Goal: Book appointment/travel/reservation

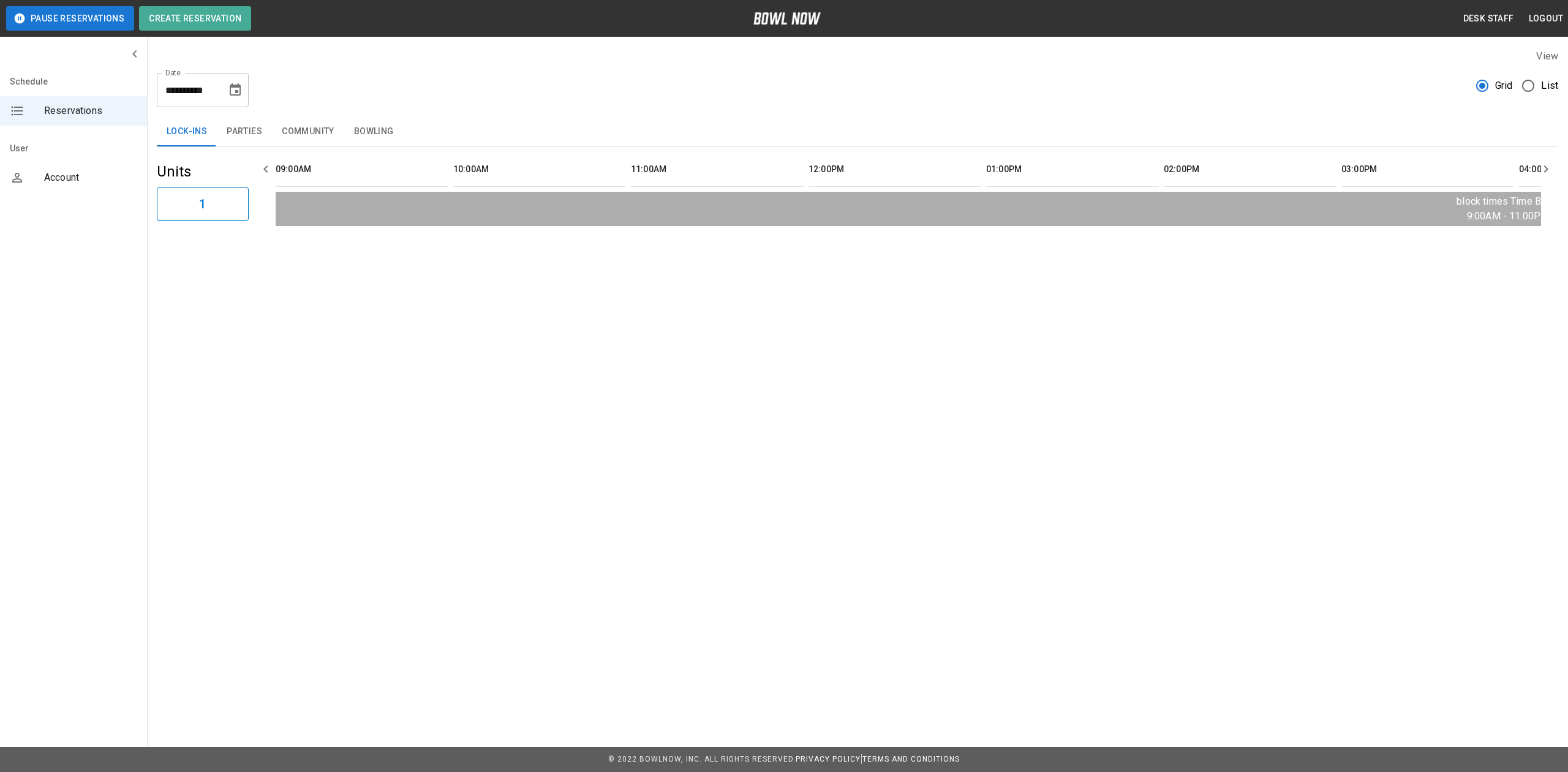
scroll to position [0, 1774]
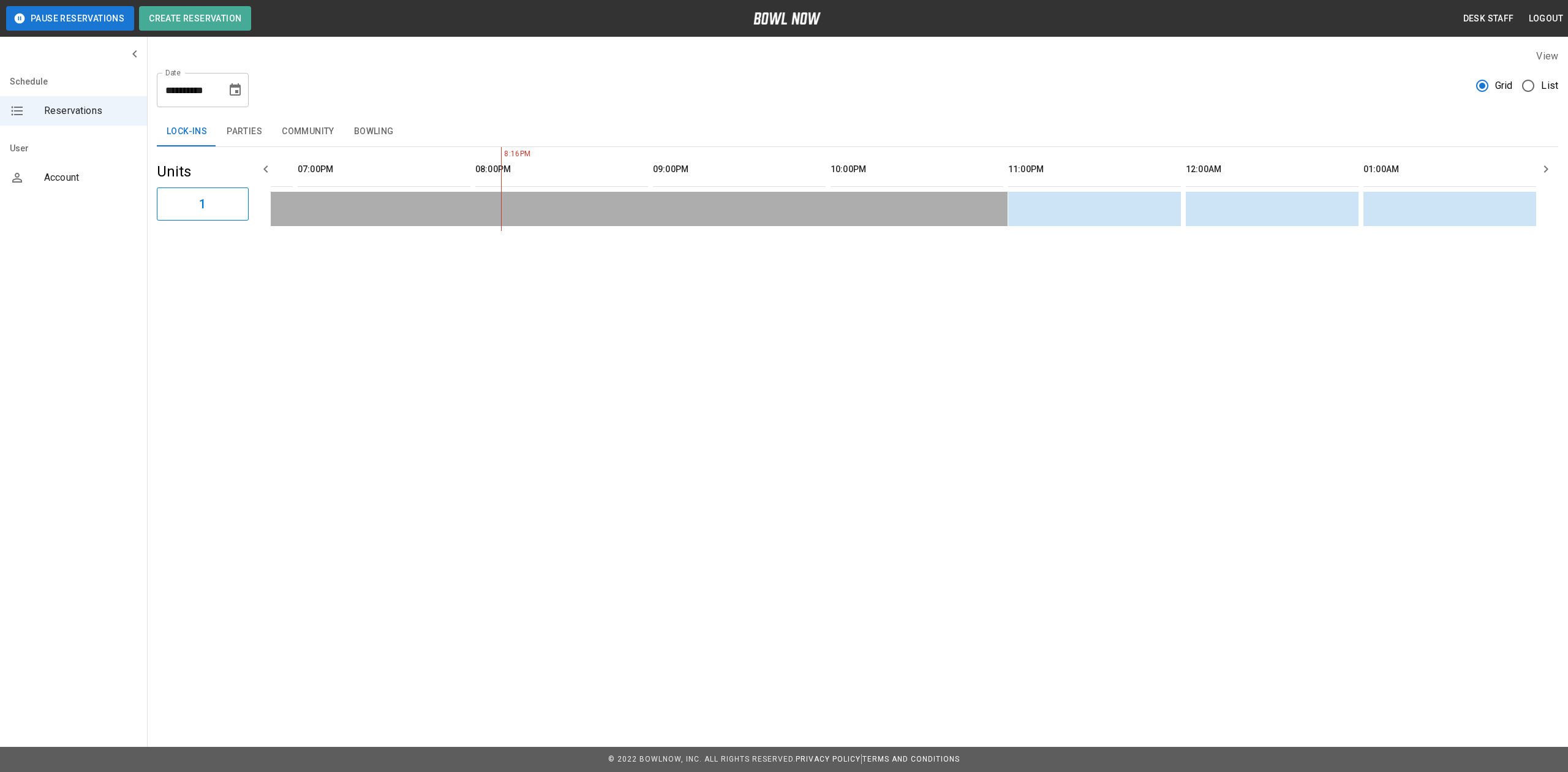
click at [234, 86] on icon "Choose date, selected date is Aug 19, 2025" at bounding box center [234, 89] width 11 height 12
click at [348, 85] on div "**********" at bounding box center [857, 85] width 1401 height 44
click at [312, 135] on button "Community" at bounding box center [308, 132] width 72 height 30
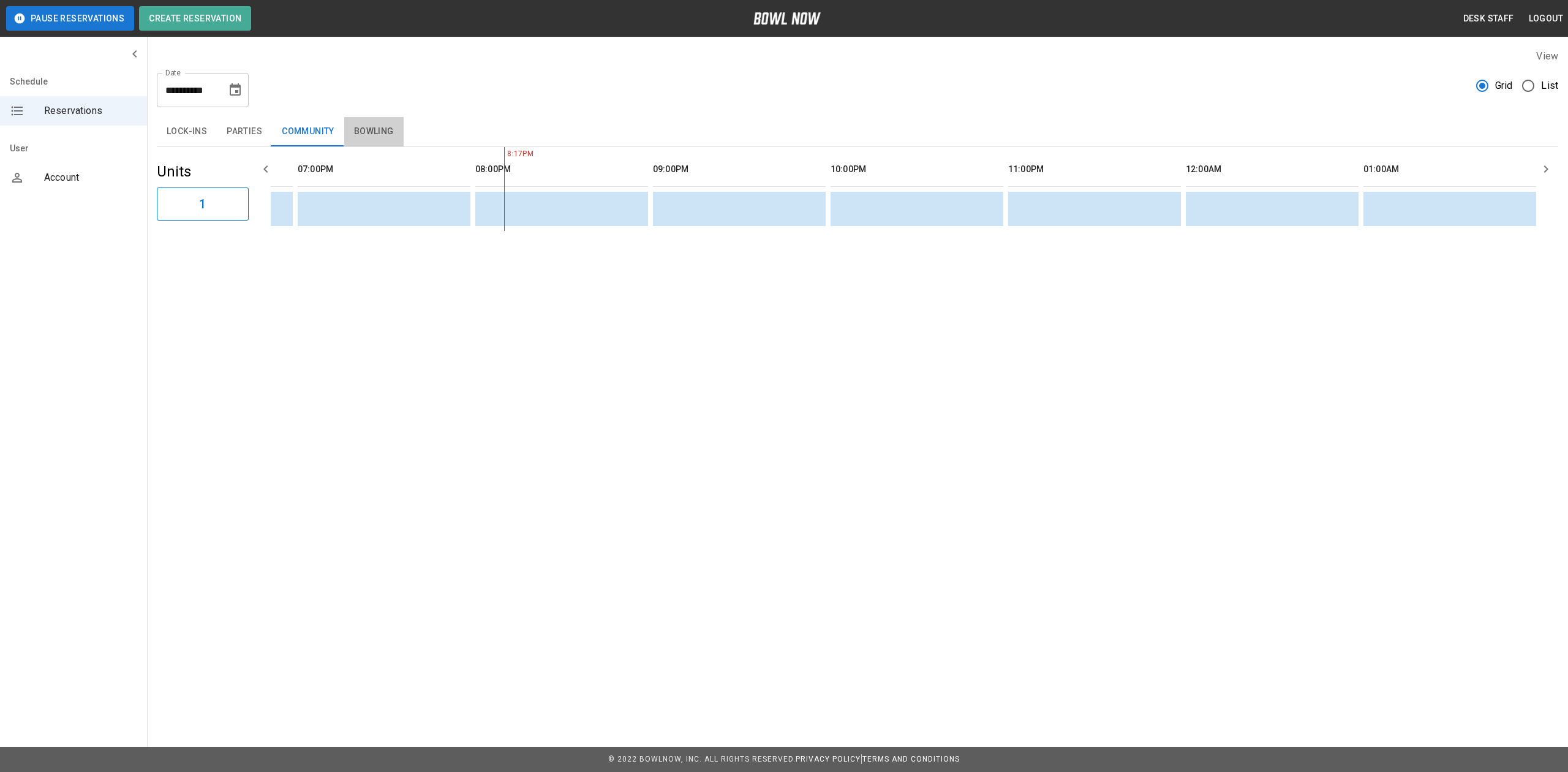
click at [372, 126] on button "Bowling" at bounding box center [374, 132] width 60 height 30
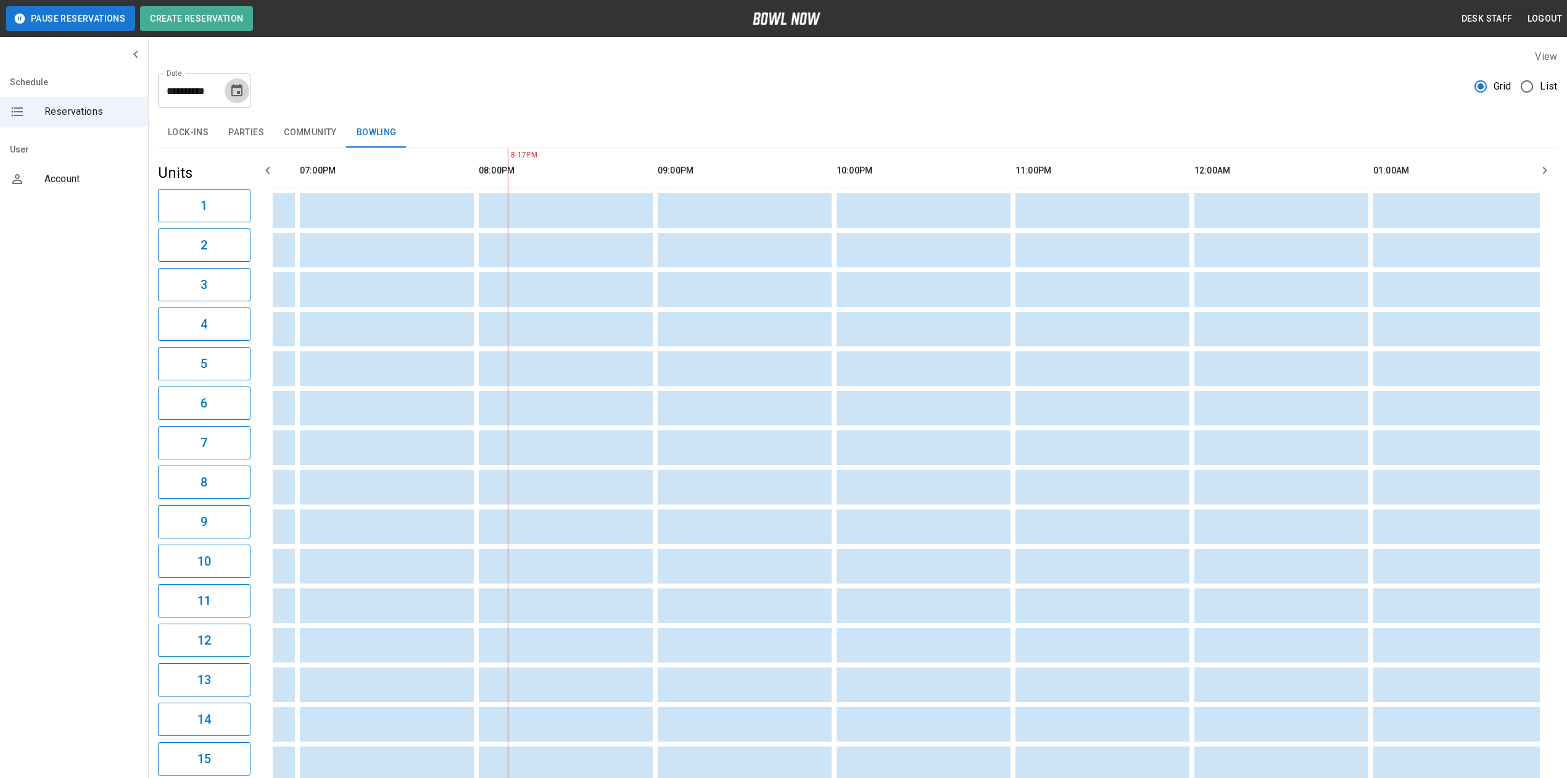
click at [238, 82] on button "Choose date, selected date is Aug 19, 2025" at bounding box center [237, 90] width 25 height 25
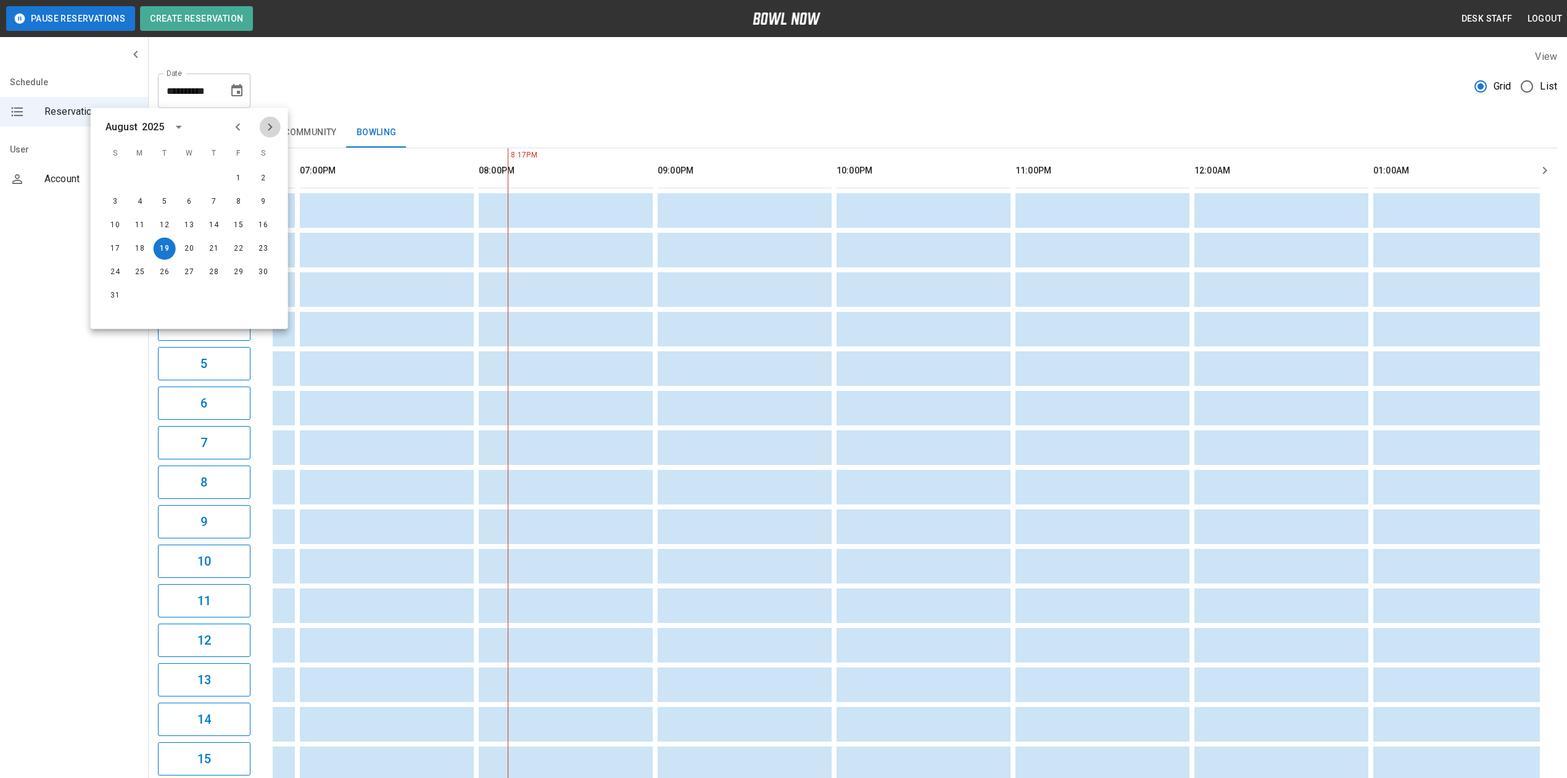
click at [260, 127] on button "Next month" at bounding box center [270, 127] width 21 height 21
click at [264, 197] on button "13" at bounding box center [263, 202] width 22 height 22
click at [235, 132] on button "Parties" at bounding box center [246, 133] width 56 height 30
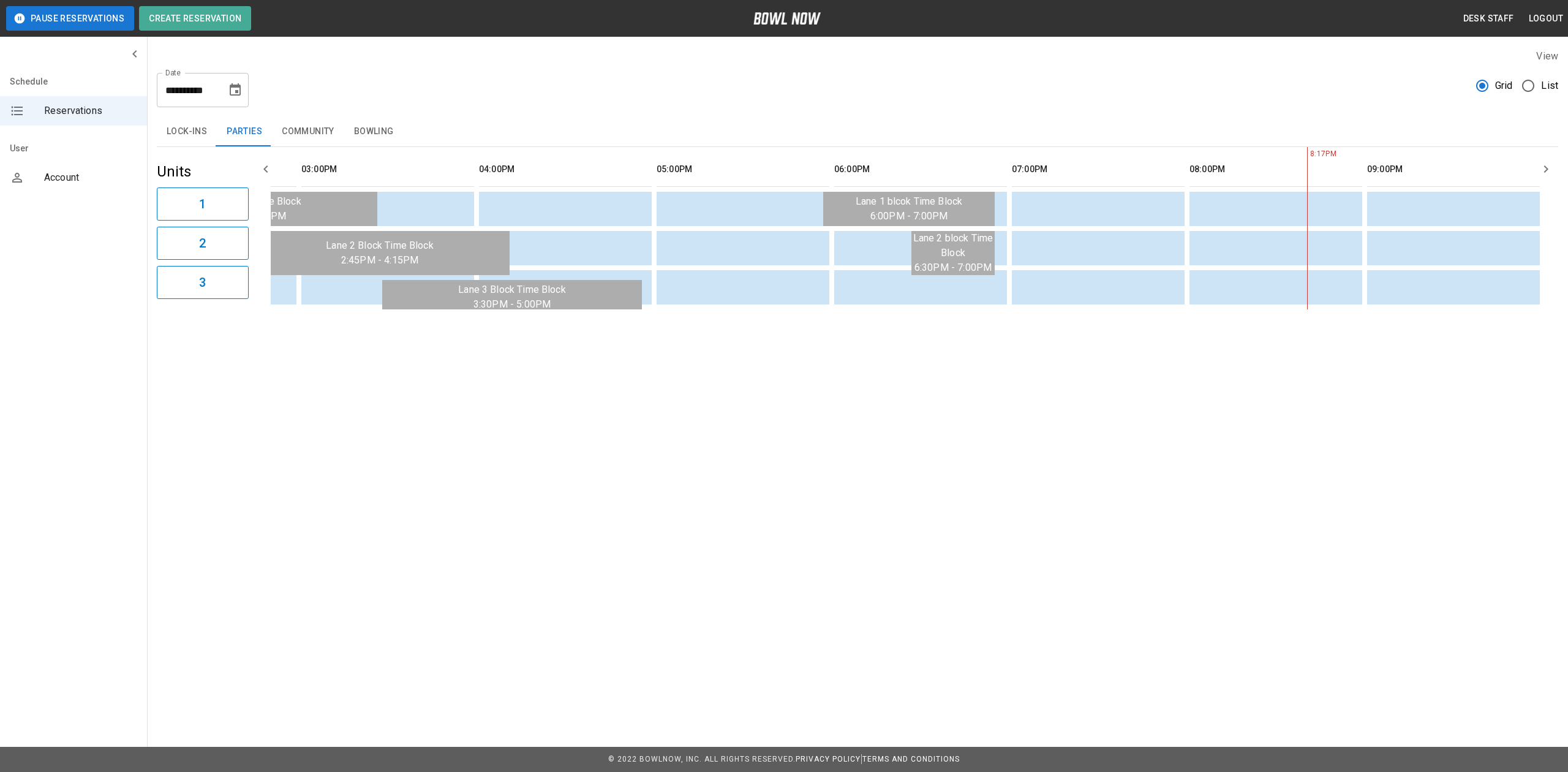
scroll to position [0, 0]
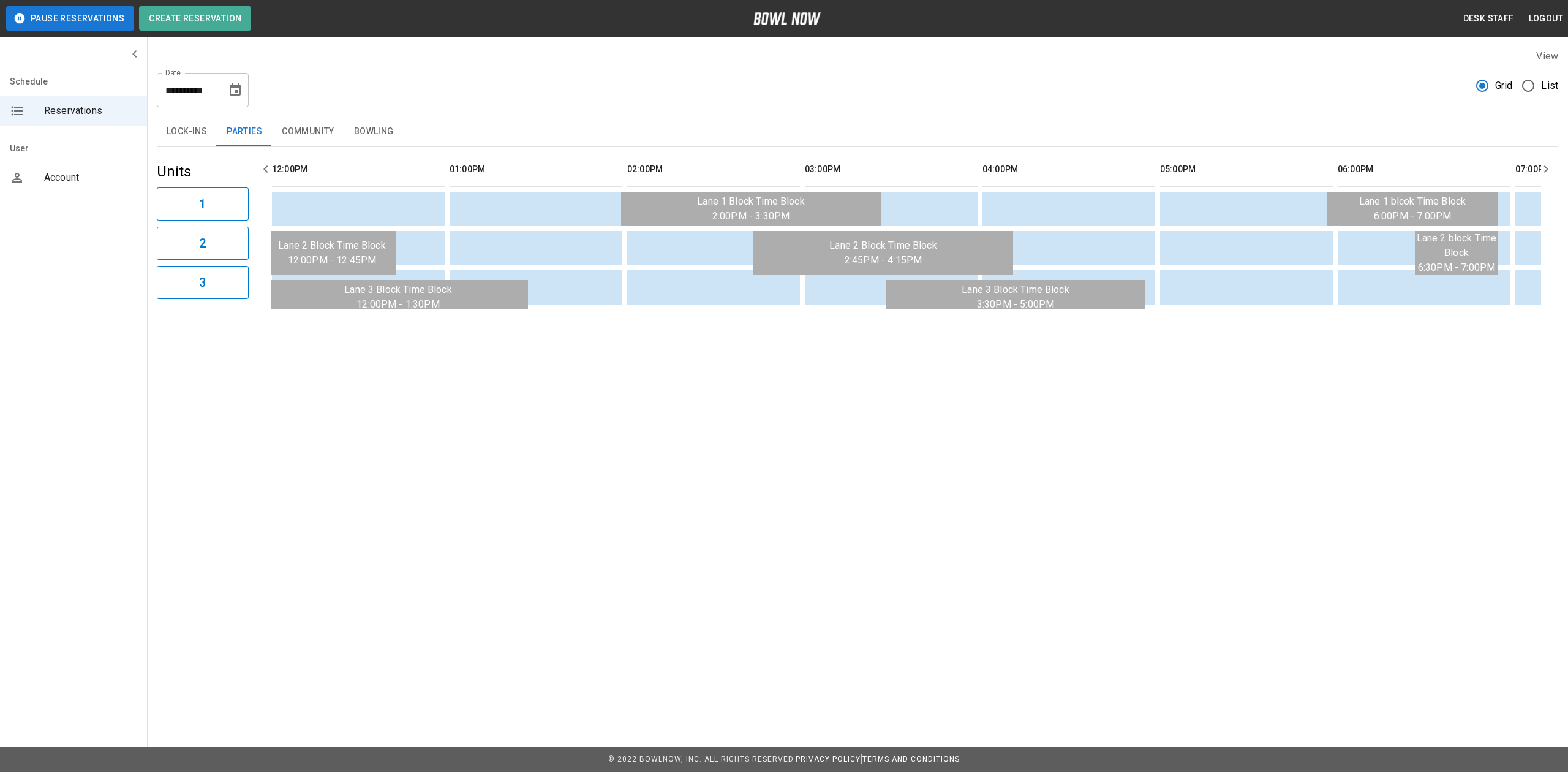
click at [561, 320] on div "**********" at bounding box center [857, 179] width 1421 height 280
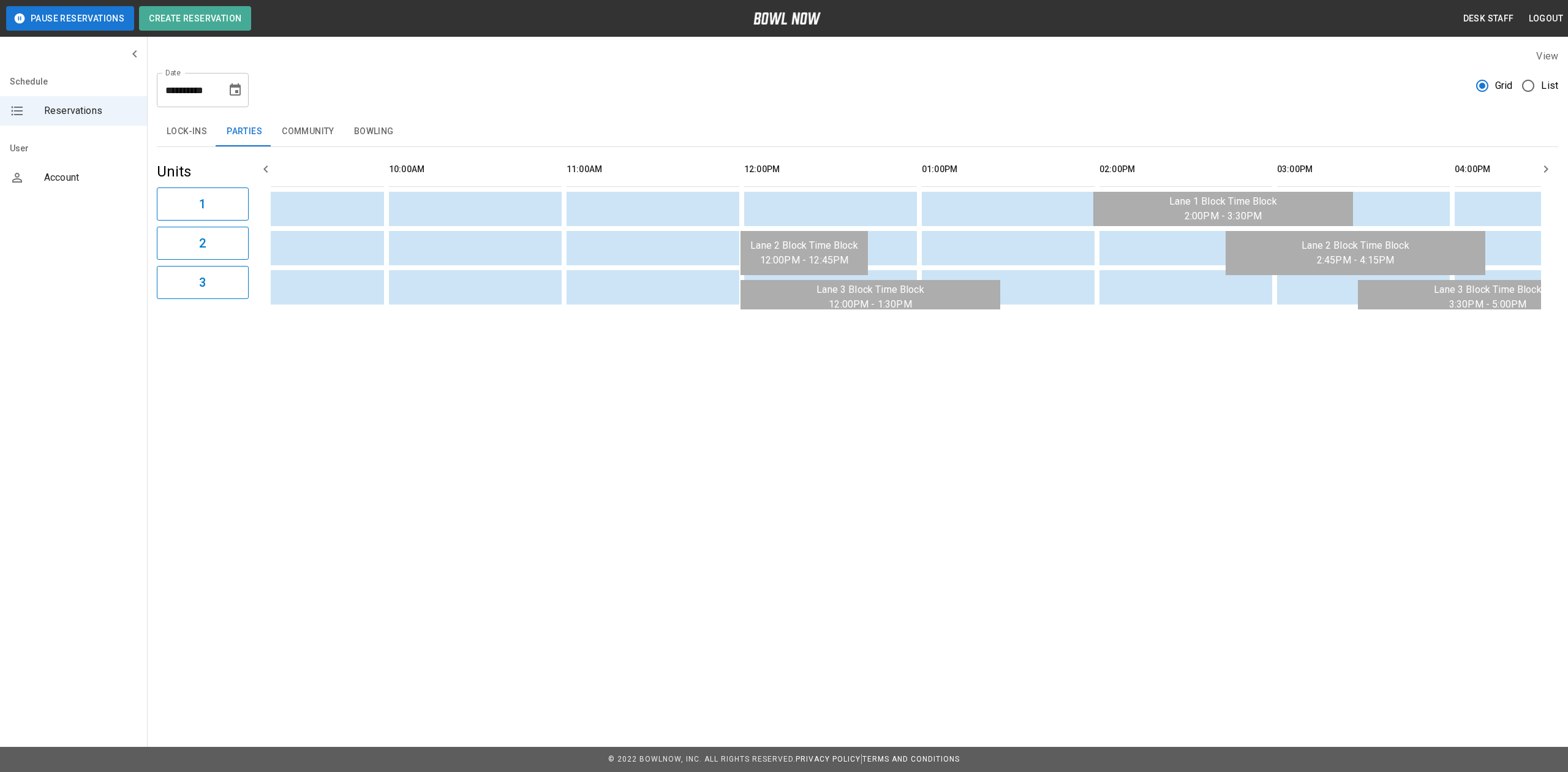
click at [1152, 380] on div "**********" at bounding box center [784, 193] width 1568 height 385
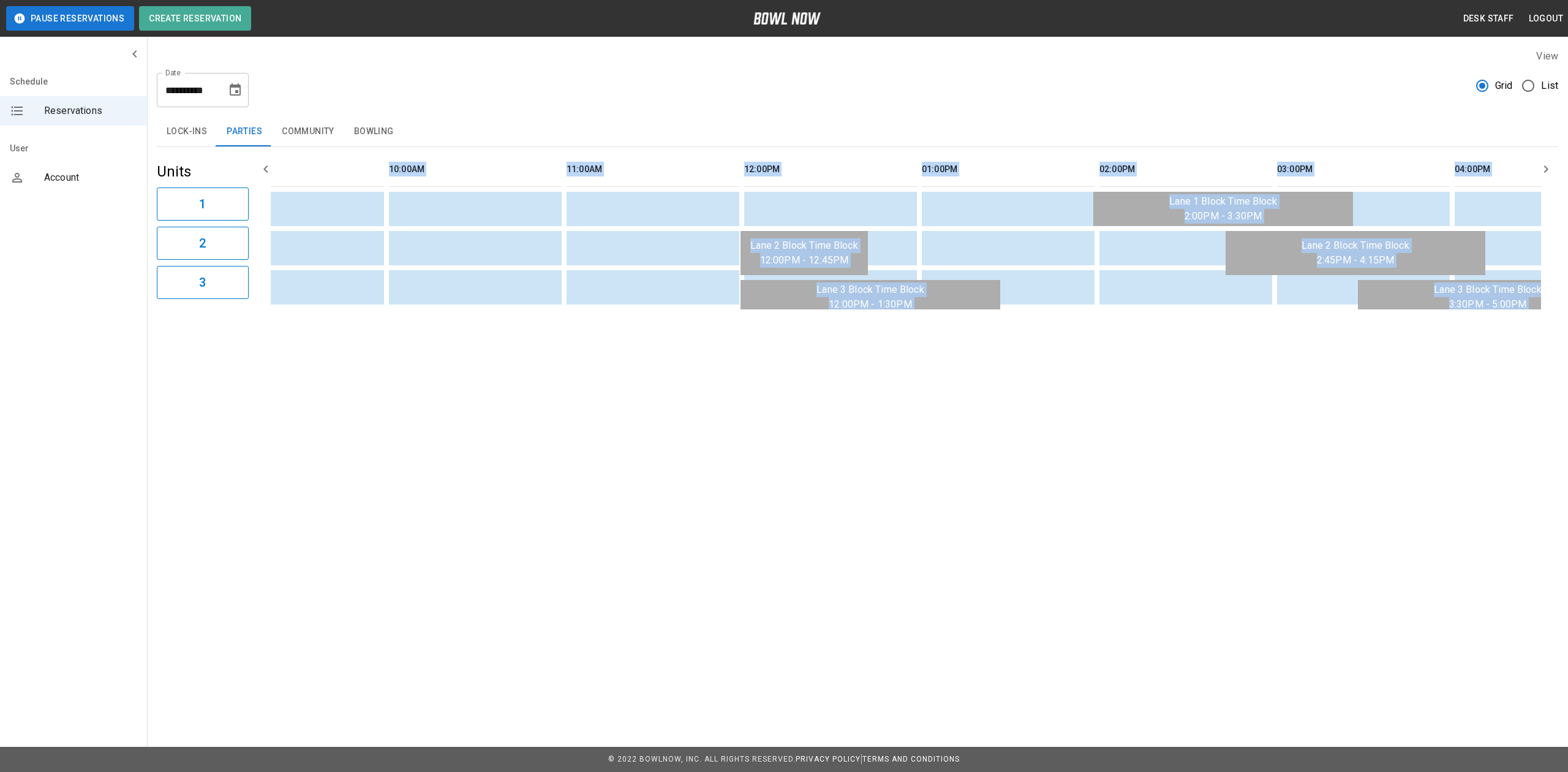
drag, startPoint x: 649, startPoint y: 323, endPoint x: 711, endPoint y: 310, distance: 63.3
click at [711, 310] on div "**********" at bounding box center [857, 179] width 1421 height 280
click at [684, 383] on div "**********" at bounding box center [784, 193] width 1568 height 385
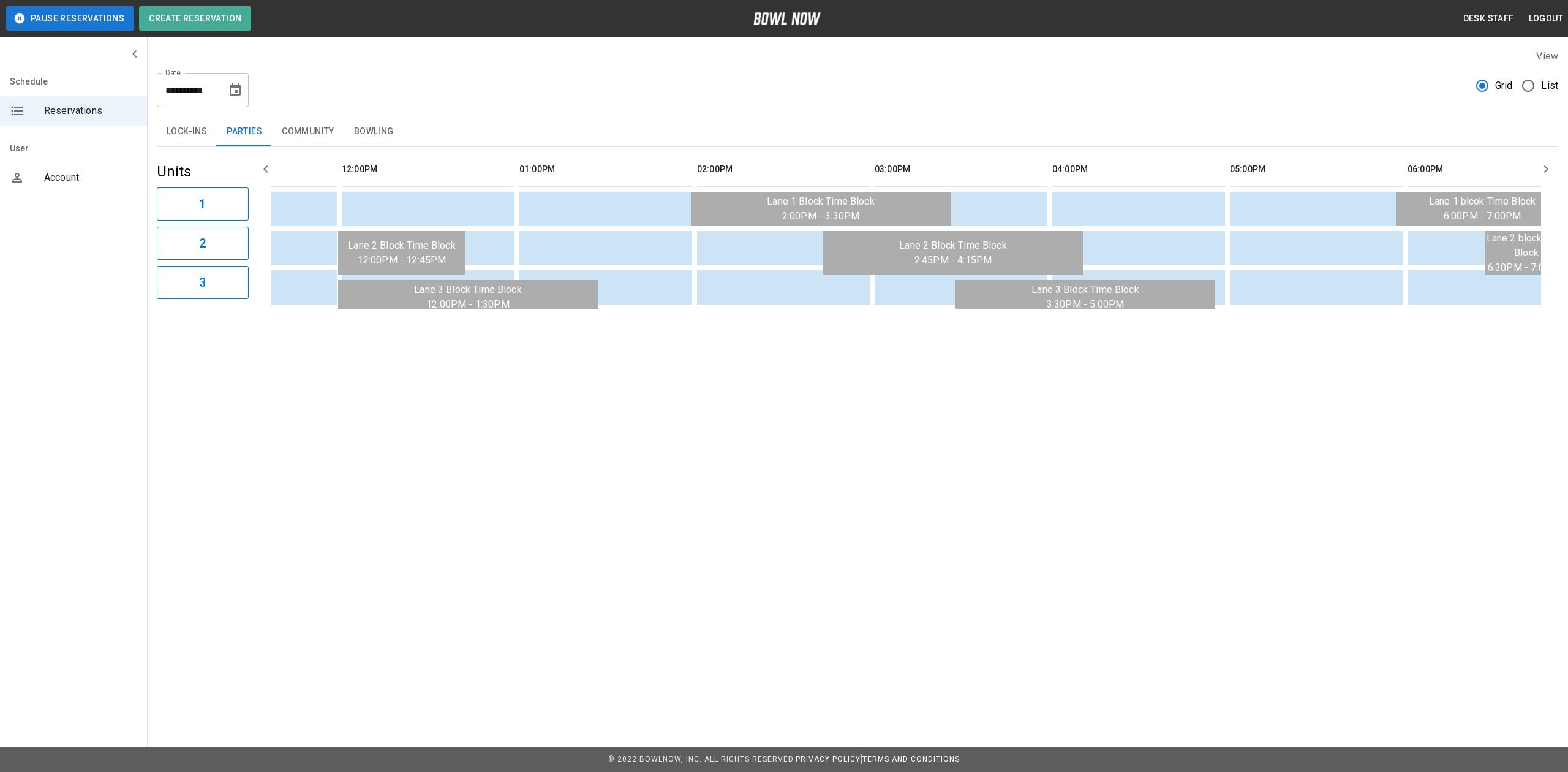
click at [235, 86] on icon "Choose date, selected date is Sep 13, 2025" at bounding box center [234, 89] width 11 height 12
click at [98, 225] on div "14 15 16 17 18 19 20" at bounding box center [188, 223] width 196 height 22
click at [113, 223] on button "14" at bounding box center [114, 223] width 22 height 22
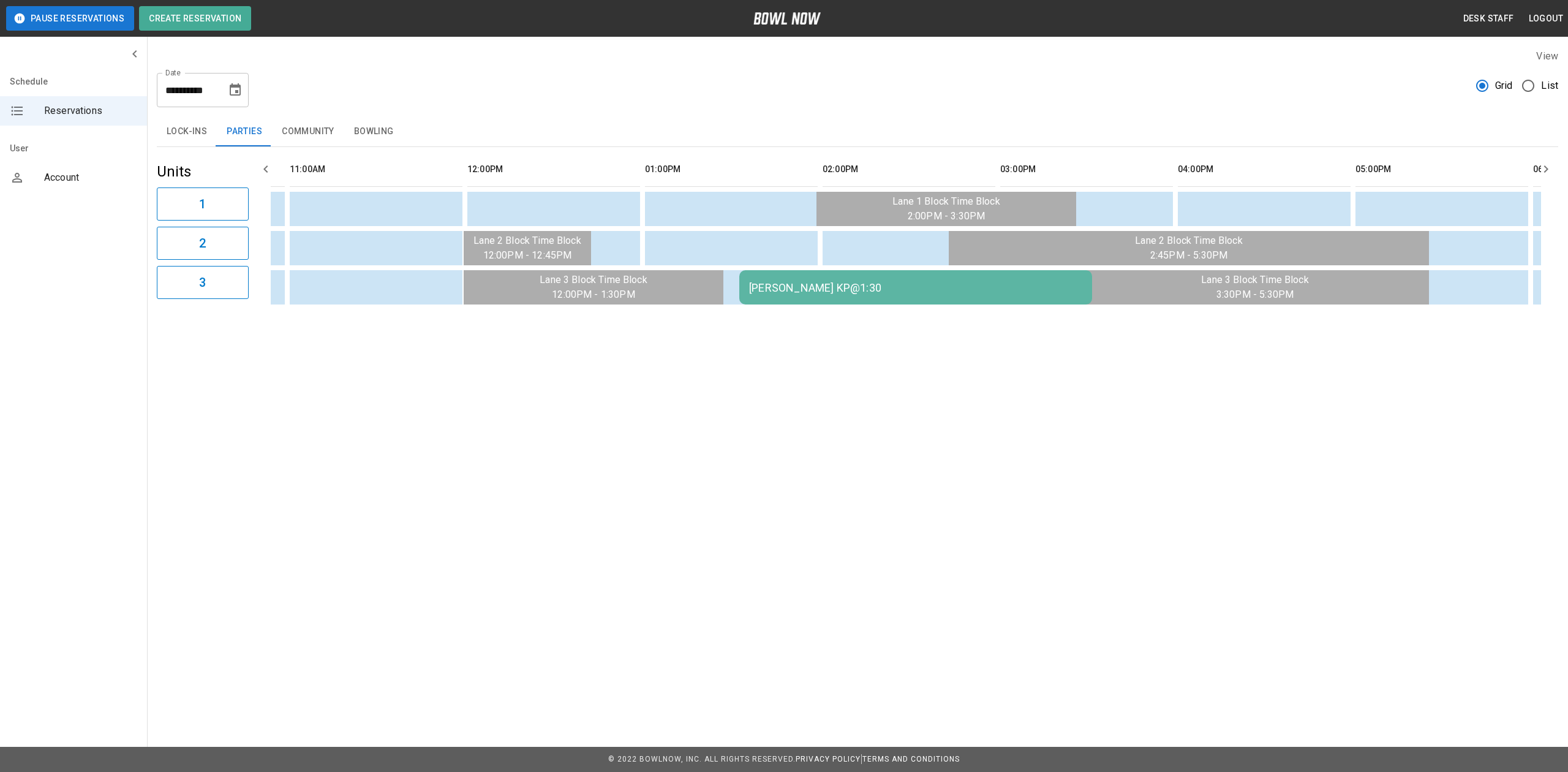
click at [229, 80] on button "Choose date, selected date is Sep 14, 2025" at bounding box center [235, 89] width 25 height 25
click at [260, 199] on button "13" at bounding box center [261, 200] width 22 height 22
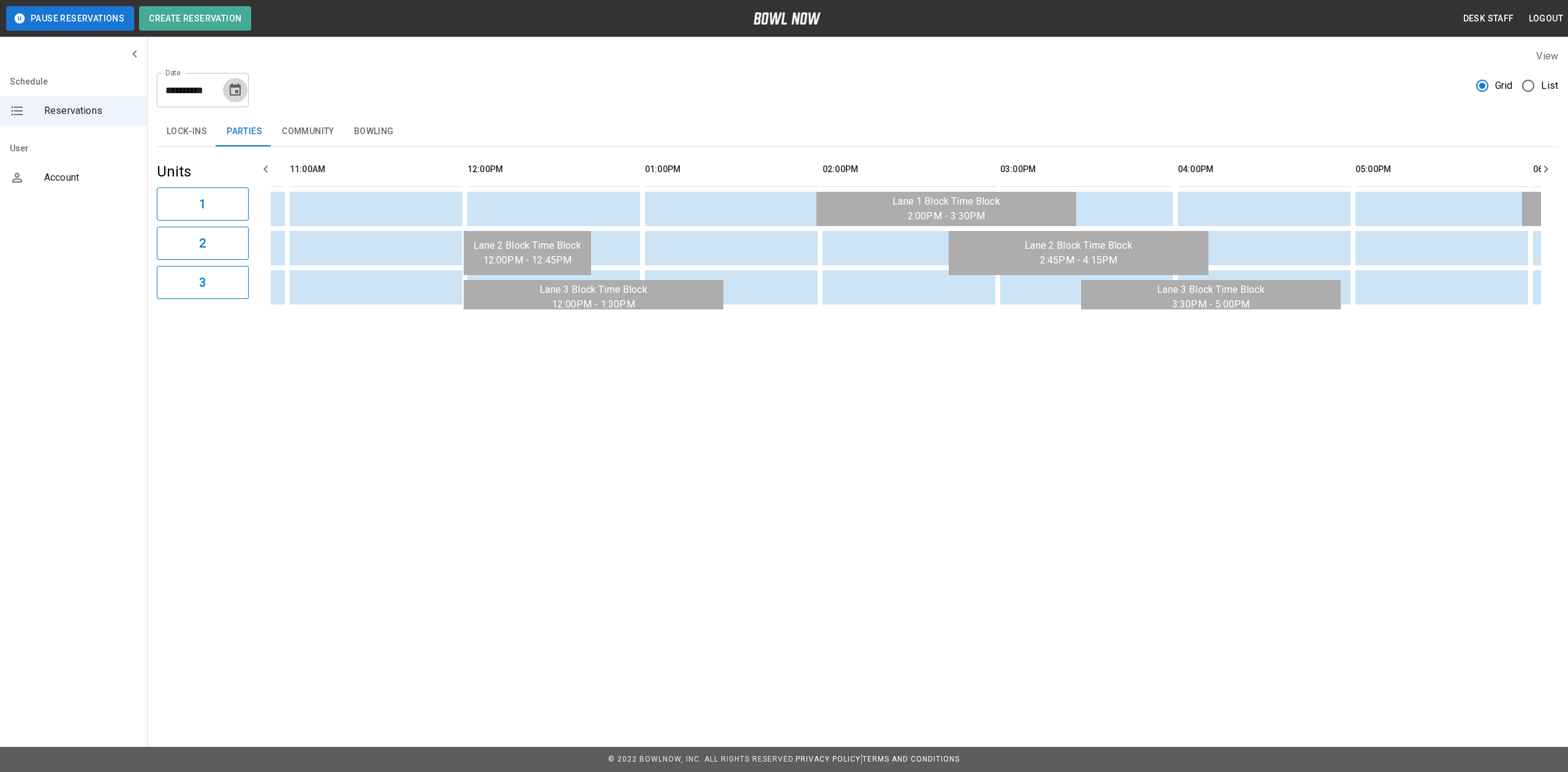
click at [236, 95] on icon "Choose date, selected date is Sep 13, 2025" at bounding box center [234, 89] width 11 height 12
click at [258, 226] on button "20" at bounding box center [261, 223] width 22 height 22
type input "**********"
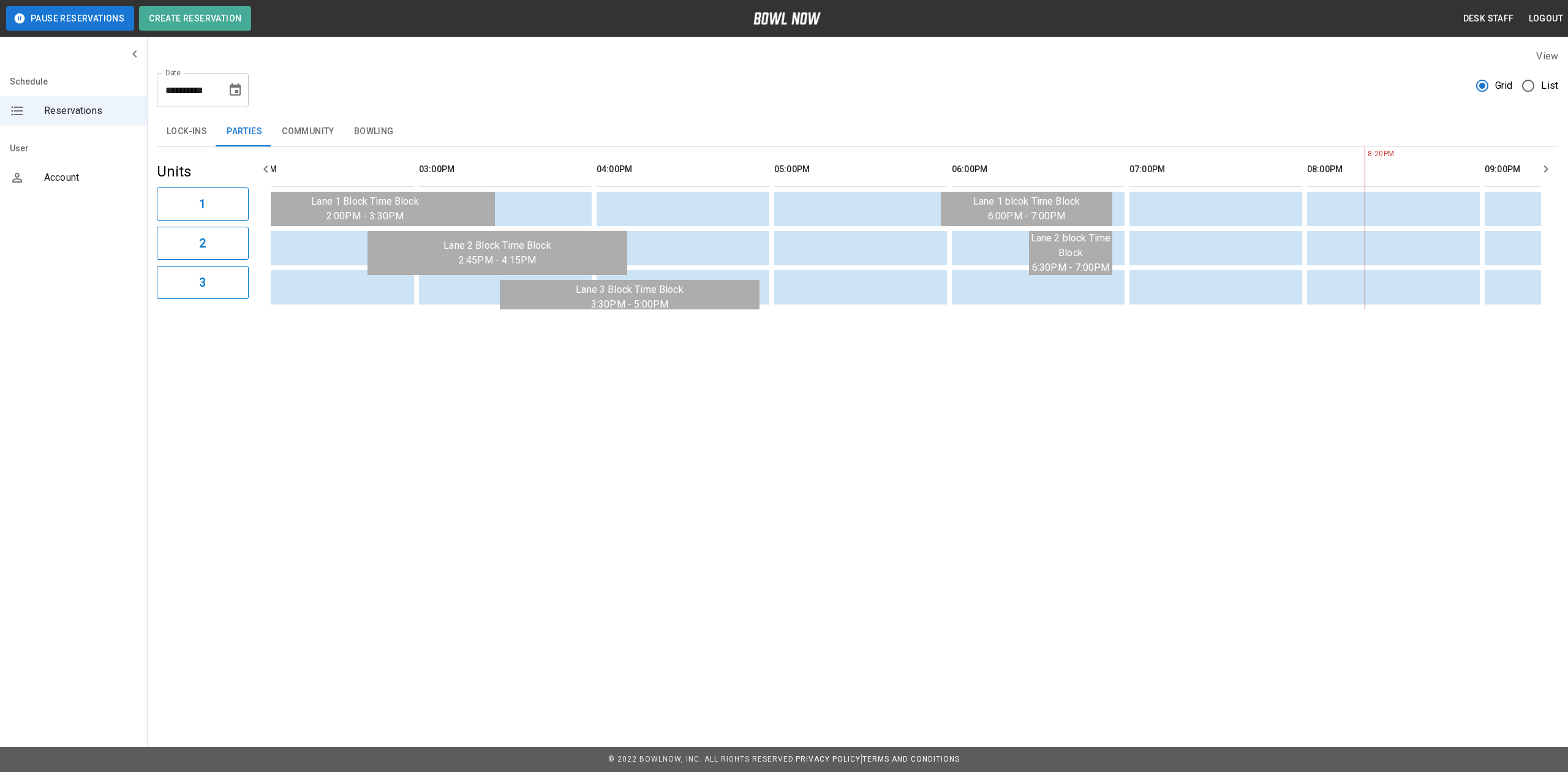
scroll to position [0, 658]
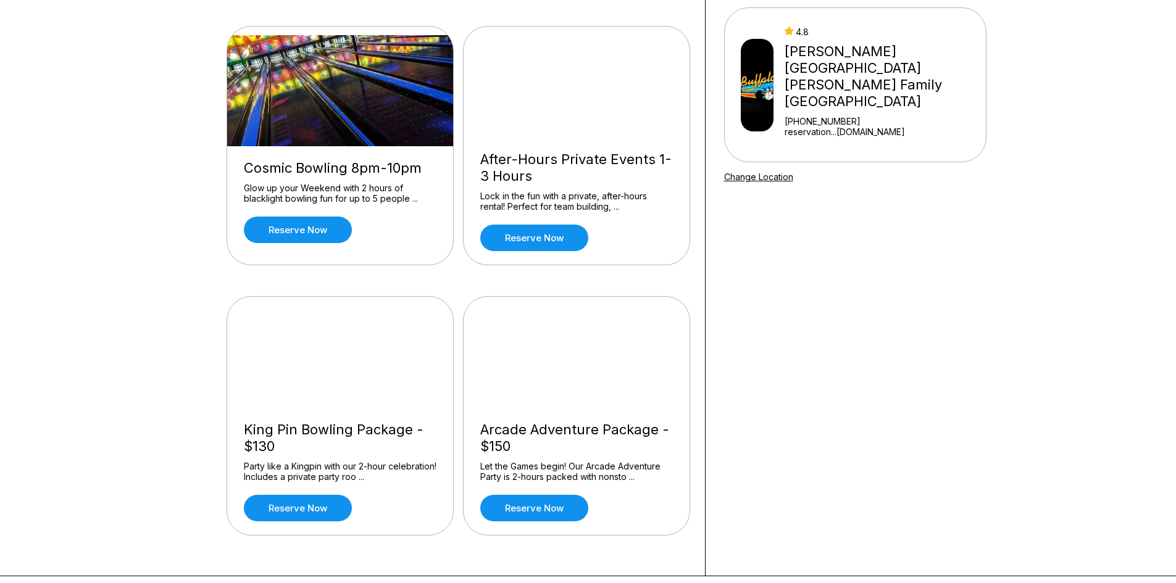
scroll to position [123, 0]
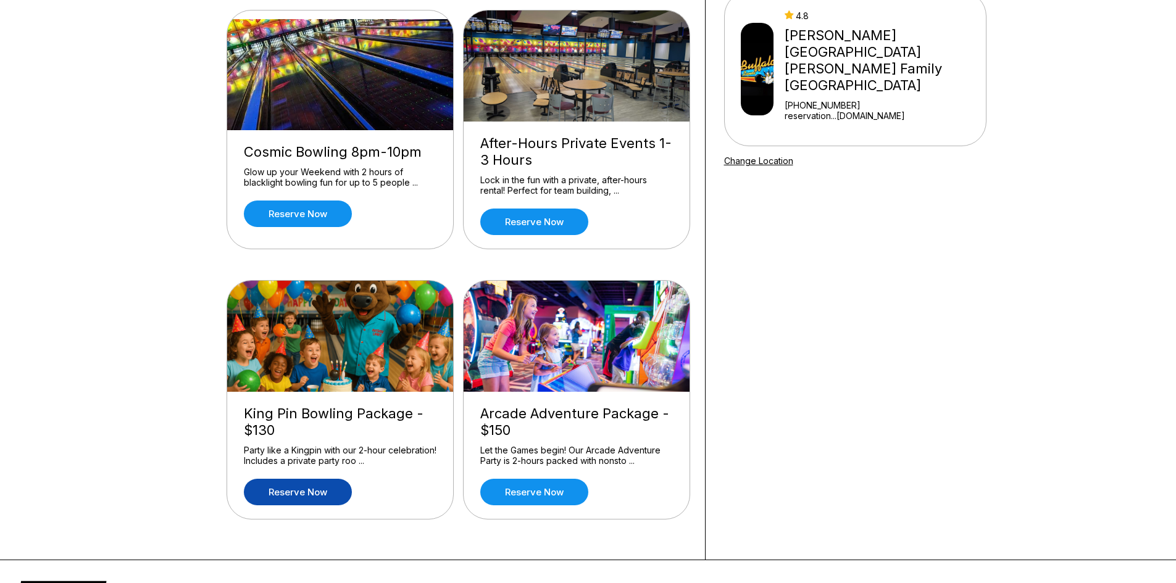
click at [325, 503] on link "Reserve now" at bounding box center [298, 492] width 108 height 27
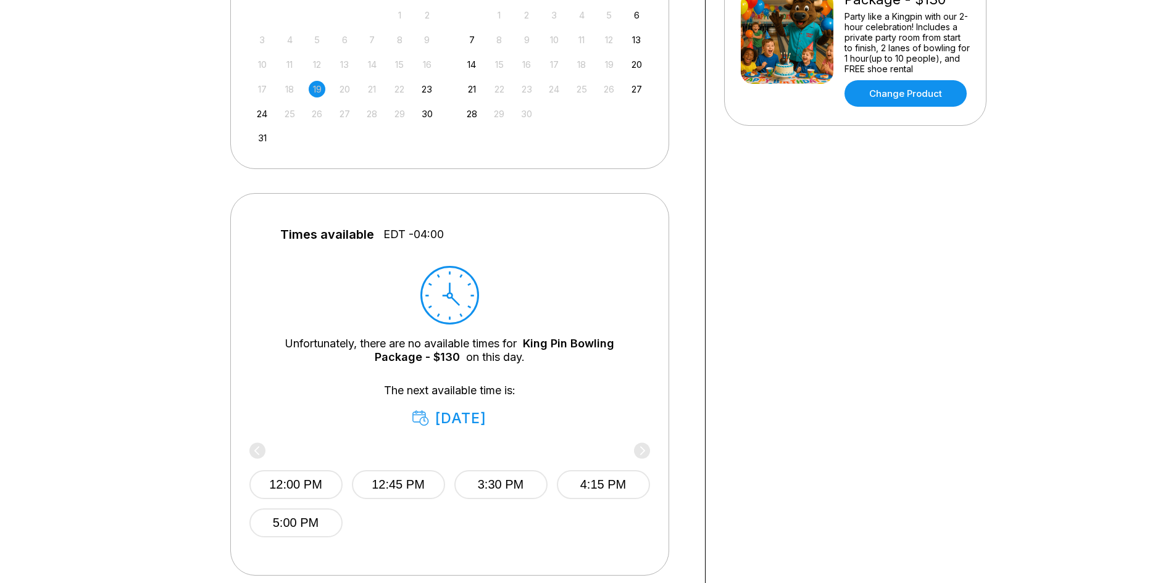
scroll to position [247, 0]
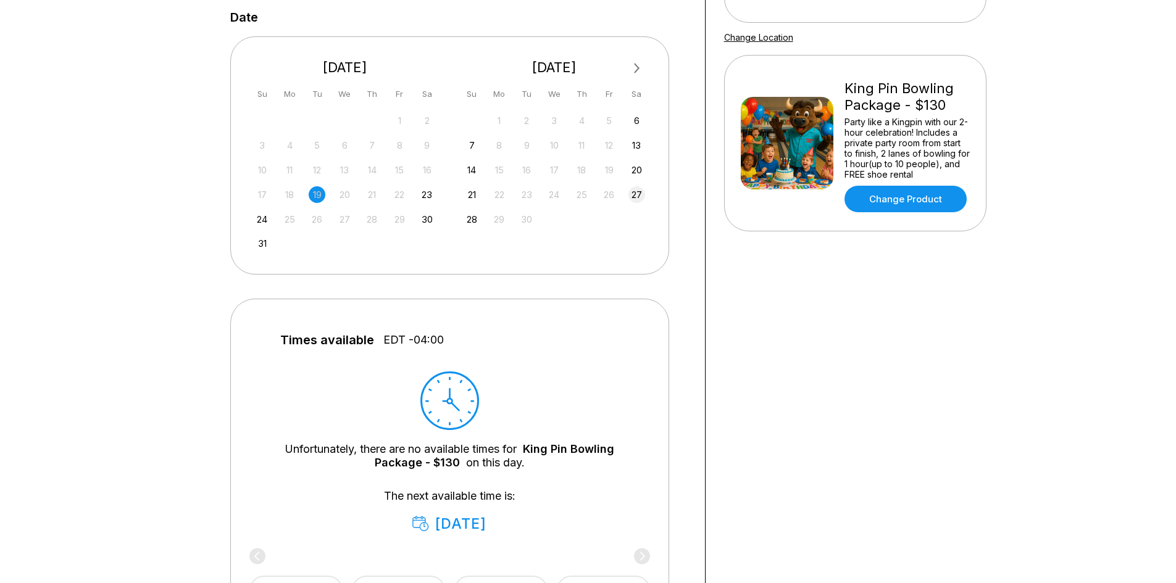
click at [633, 193] on div "27" at bounding box center [636, 194] width 17 height 17
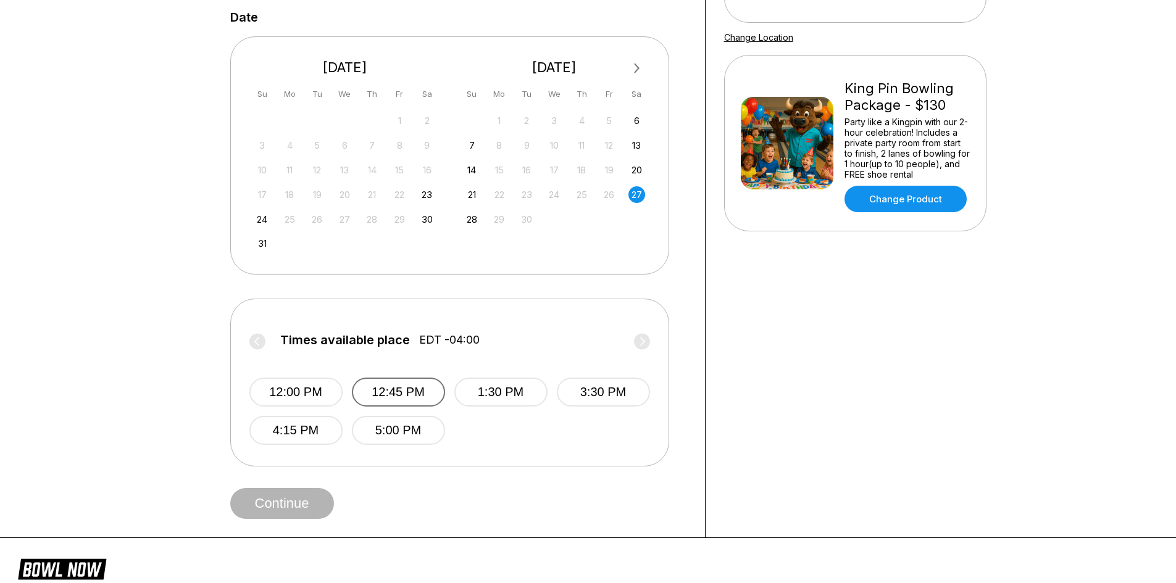
click at [367, 395] on button "12:45 PM" at bounding box center [398, 392] width 93 height 29
click at [302, 500] on button "Continue" at bounding box center [282, 503] width 104 height 31
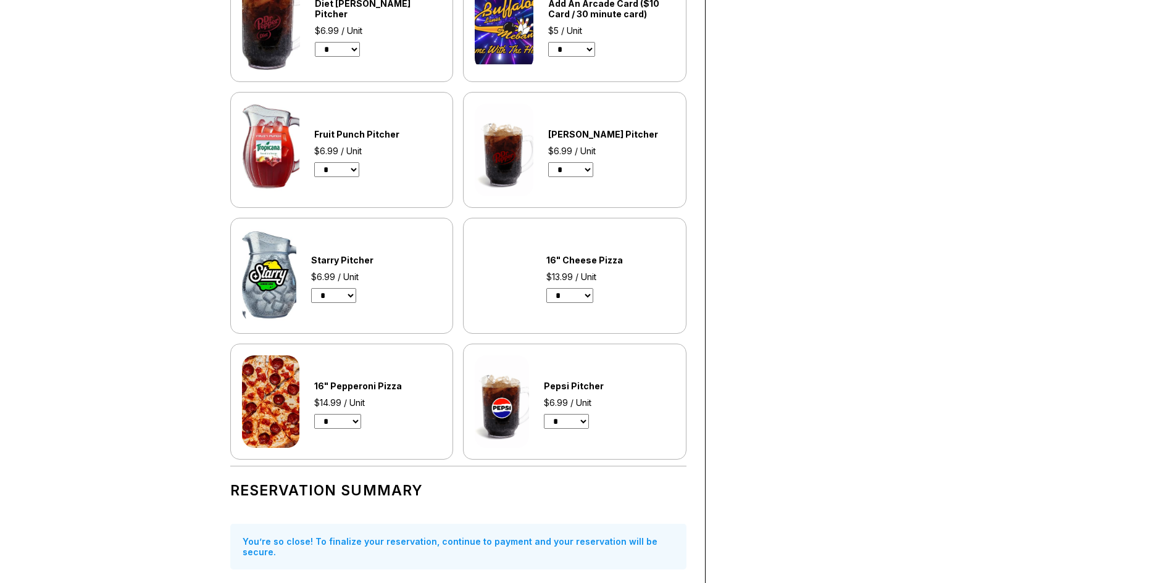
scroll to position [802, 0]
